Goal: Information Seeking & Learning: Learn about a topic

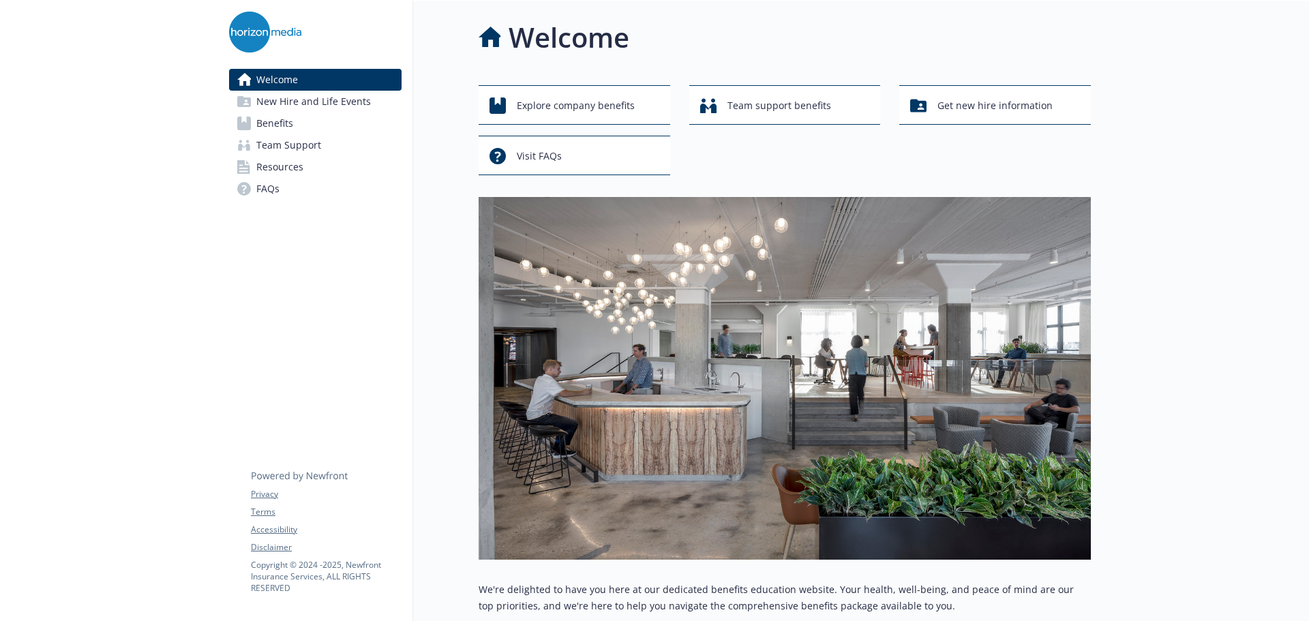
click at [285, 125] on span "Benefits" at bounding box center [274, 124] width 37 height 22
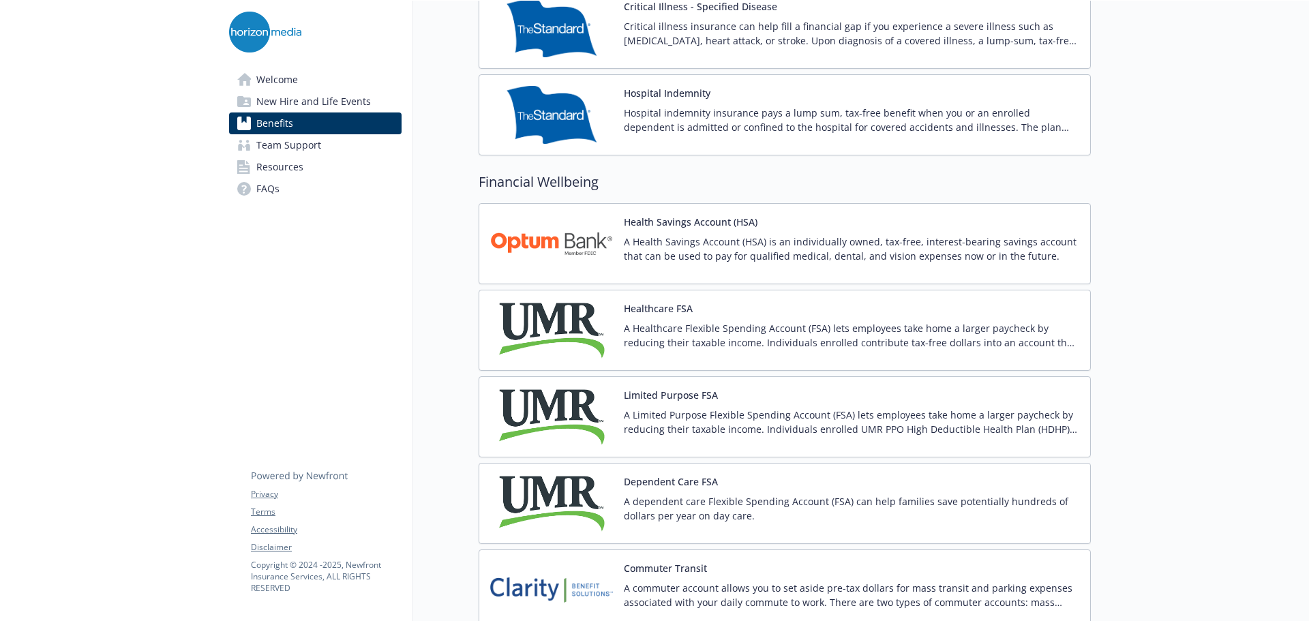
scroll to position [1841, 0]
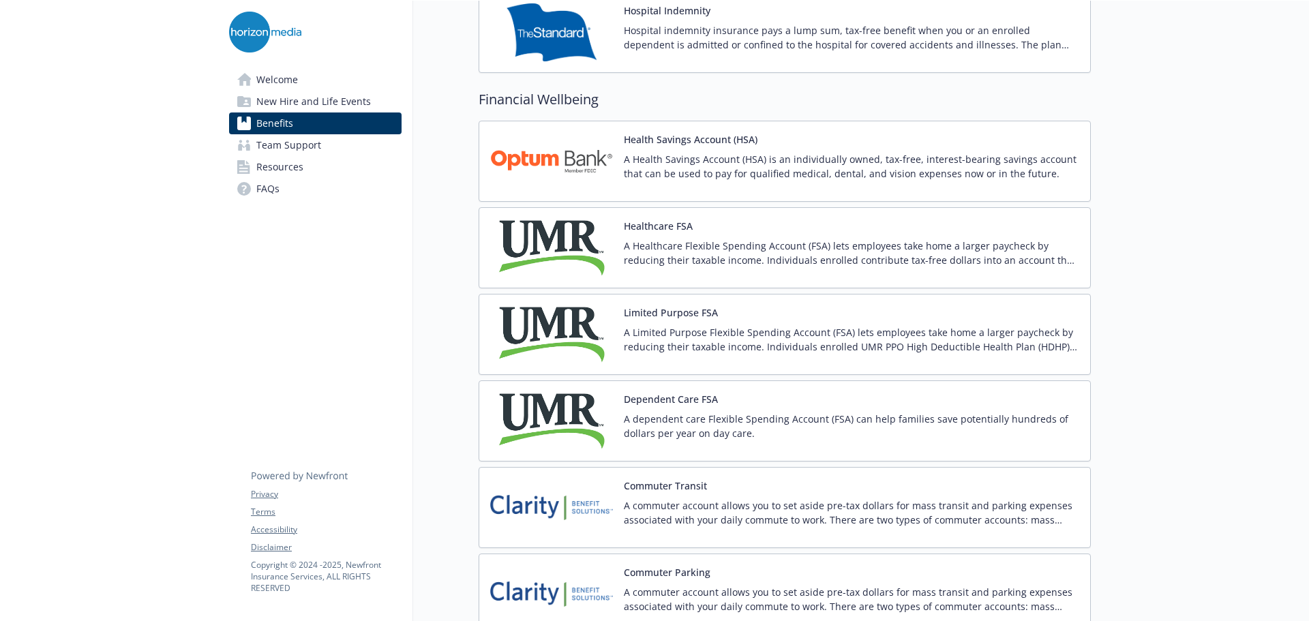
click at [672, 229] on button "Healthcare FSA" at bounding box center [658, 226] width 69 height 14
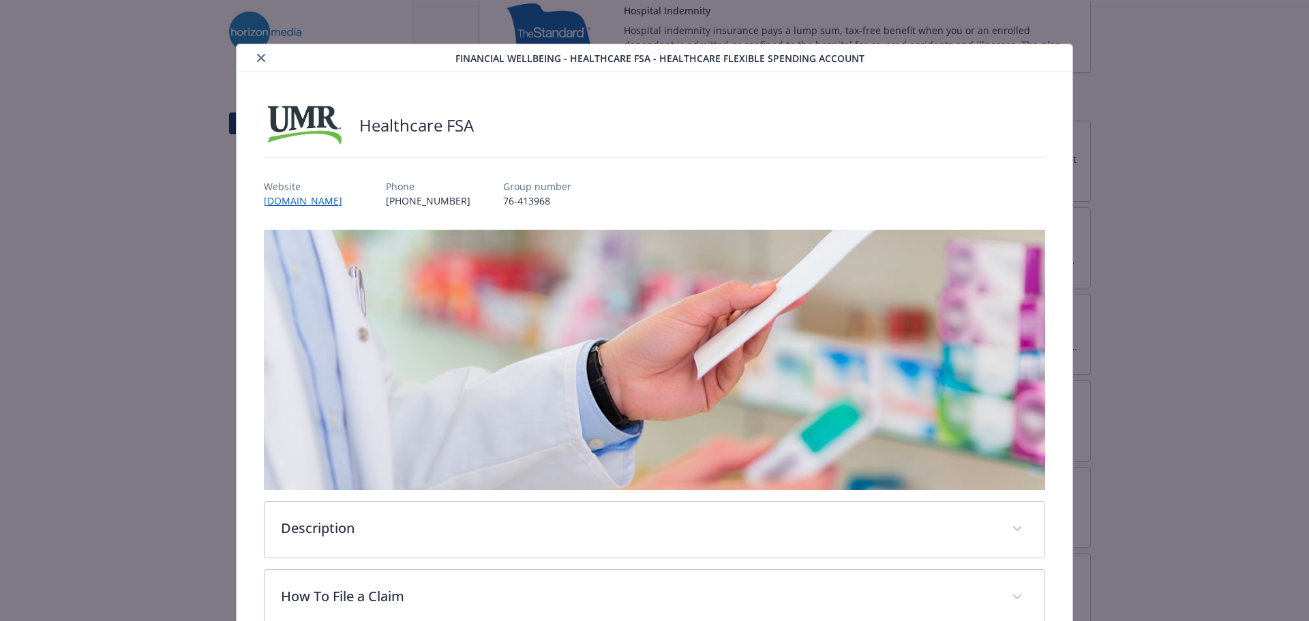
scroll to position [41, 0]
